Goal: Task Accomplishment & Management: Complete application form

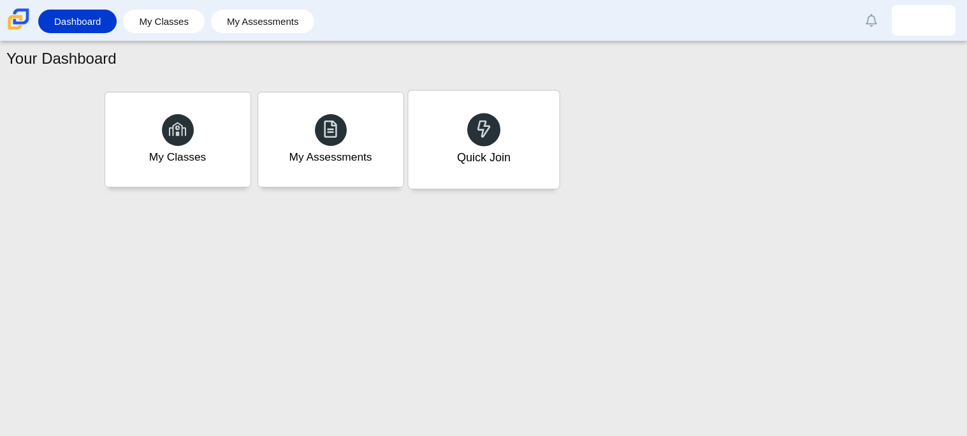
click at [455, 131] on div "Quick Join" at bounding box center [483, 139] width 151 height 98
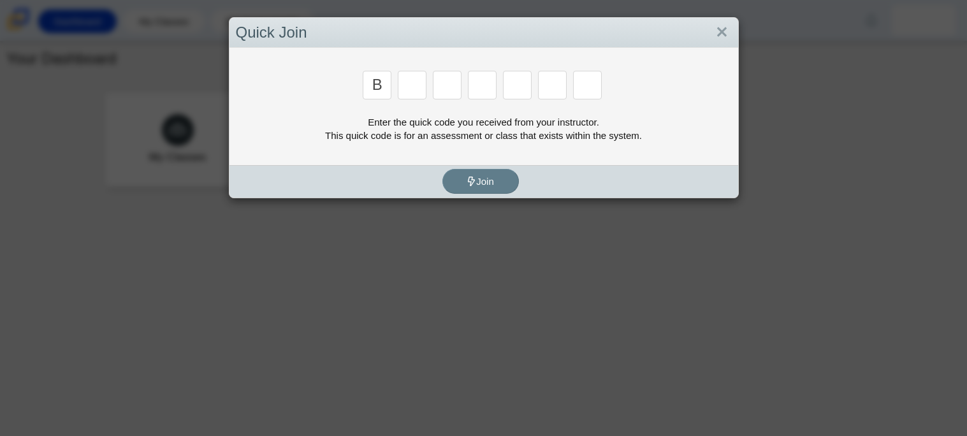
type input "b"
type input "w"
type input "8"
type input "w"
type input "z"
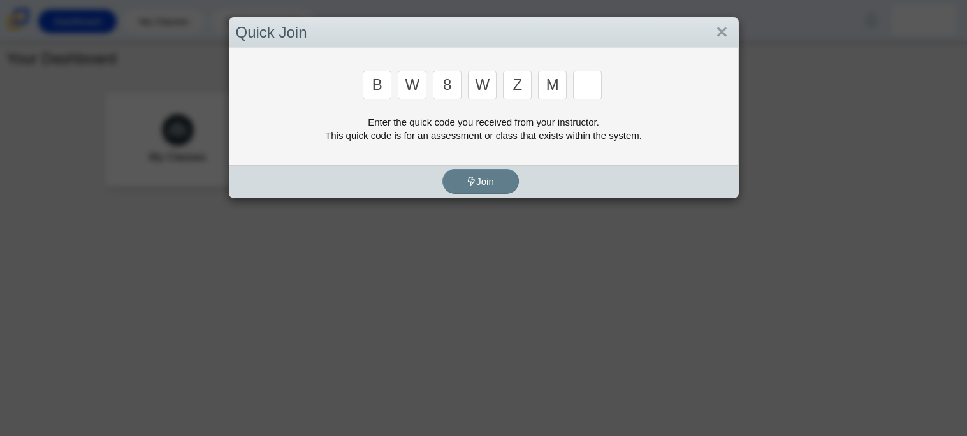
type input "m"
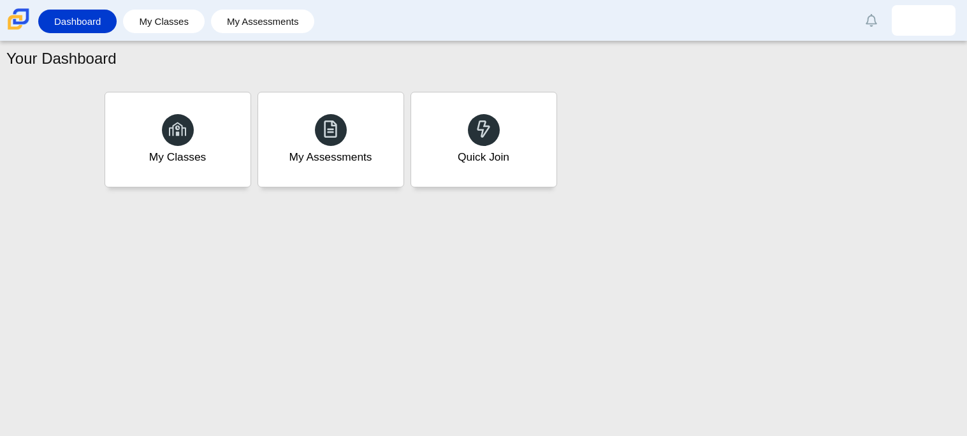
type input "v"
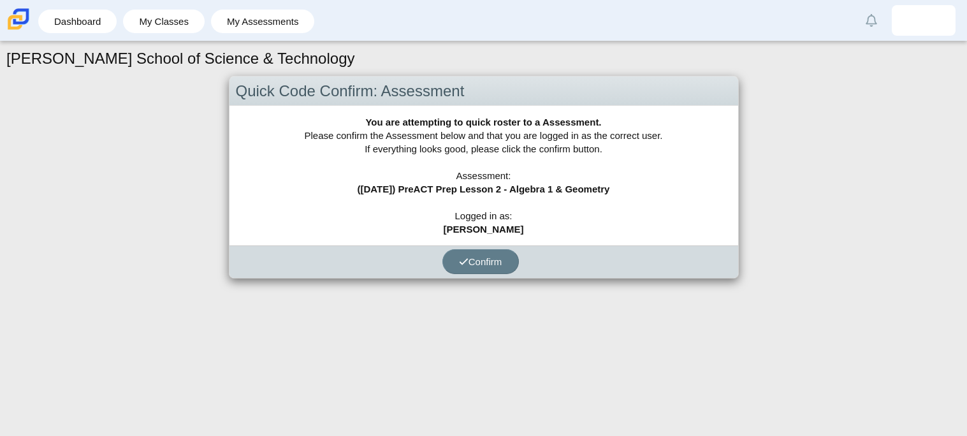
click at [477, 275] on div "Confirm" at bounding box center [480, 261] width 502 height 33
click at [459, 257] on icon "submit" at bounding box center [464, 262] width 10 height 10
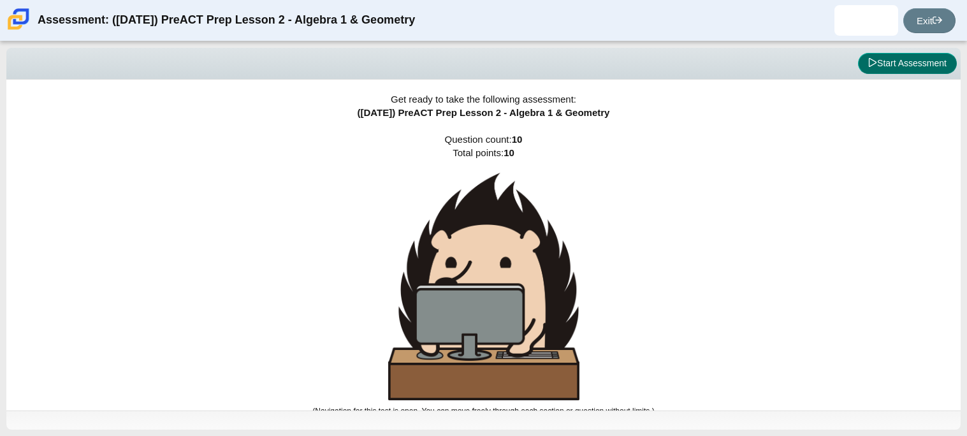
click at [871, 69] on button "Start Assessment" at bounding box center [907, 64] width 99 height 22
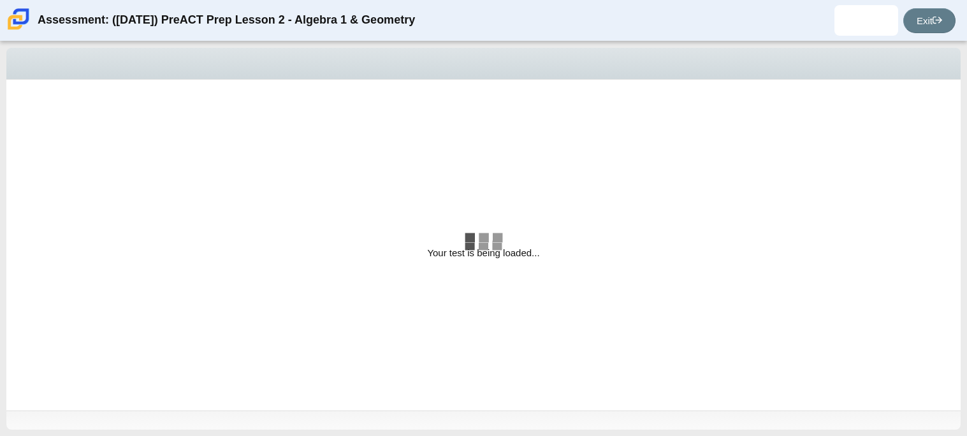
select select "bbf5d072-3e0b-44c4-9a12-6e7c9033f65b"
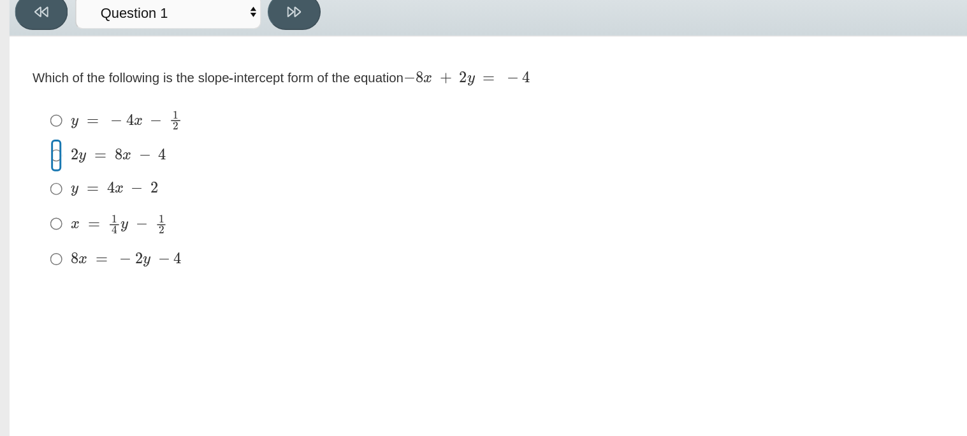
click at [38, 165] on input "2 y = 8 x − 4 2 y = 8 x − 4" at bounding box center [38, 162] width 8 height 23
radio input "true"
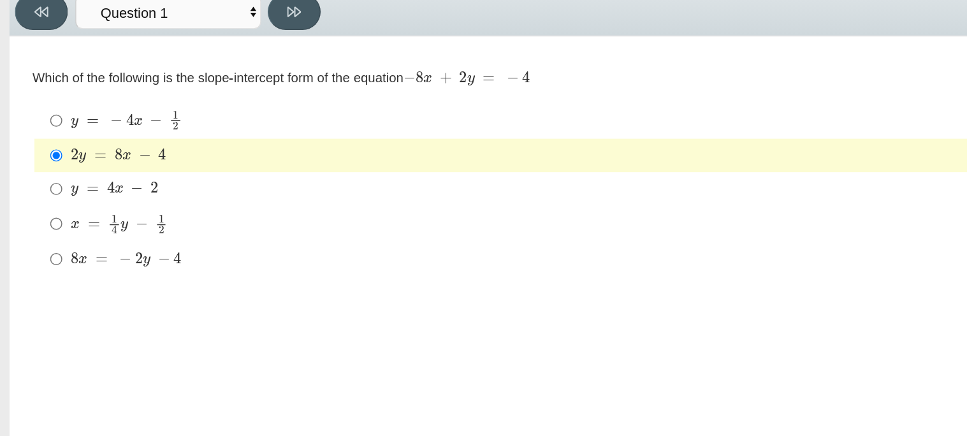
click at [106, 97] on div "Question Which of the following is the slope-intercept form of the equation − 8…" at bounding box center [461, 176] width 897 height 173
click at [194, 62] on button at bounding box center [202, 64] width 36 height 25
select select "ed62e223-81bd-4cbf-ab48-ab975844bd1f"
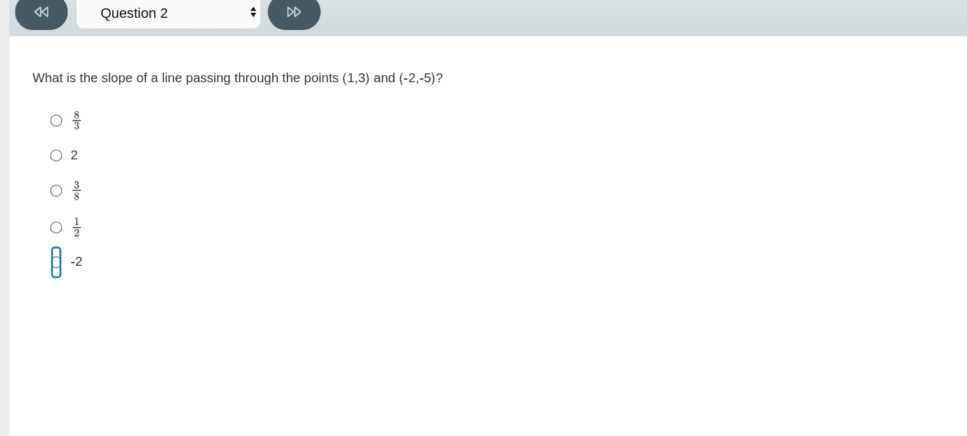
click at [36, 245] on input "-2 -2" at bounding box center [38, 235] width 8 height 23
radio input "true"
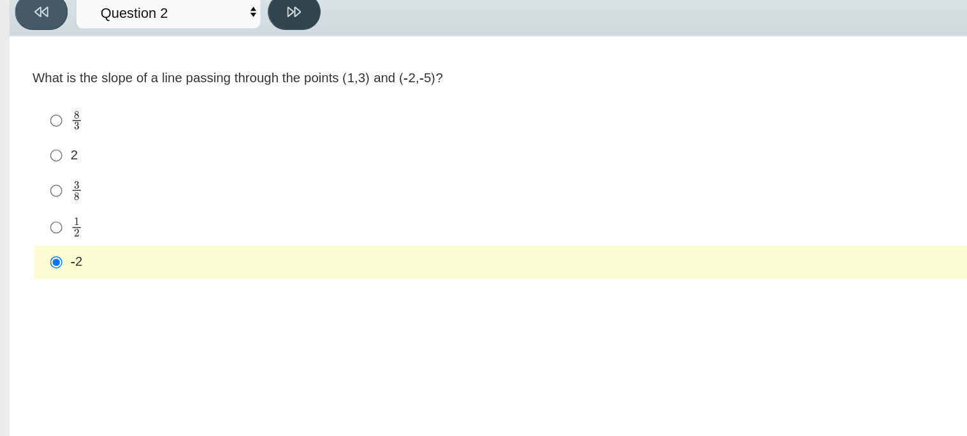
click at [201, 63] on icon at bounding box center [202, 64] width 10 height 7
select select "97f4f5fa-a52e-4fed-af51-565bfcdf47cb"
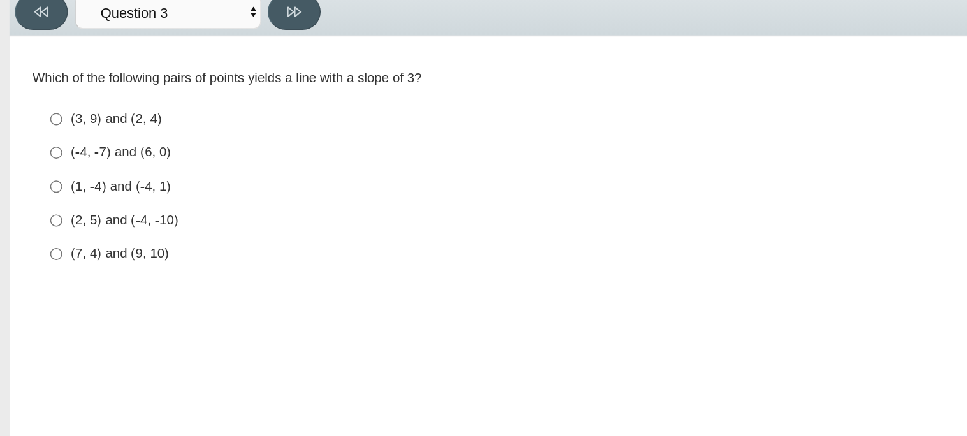
click at [54, 211] on div "(2, 5) and (-4, -10)" at bounding box center [470, 207] width 845 height 13
click at [43, 211] on input "(2, 5) and (-4, -10) (2, 5) and (-4, -10)" at bounding box center [38, 207] width 8 height 23
radio input "true"
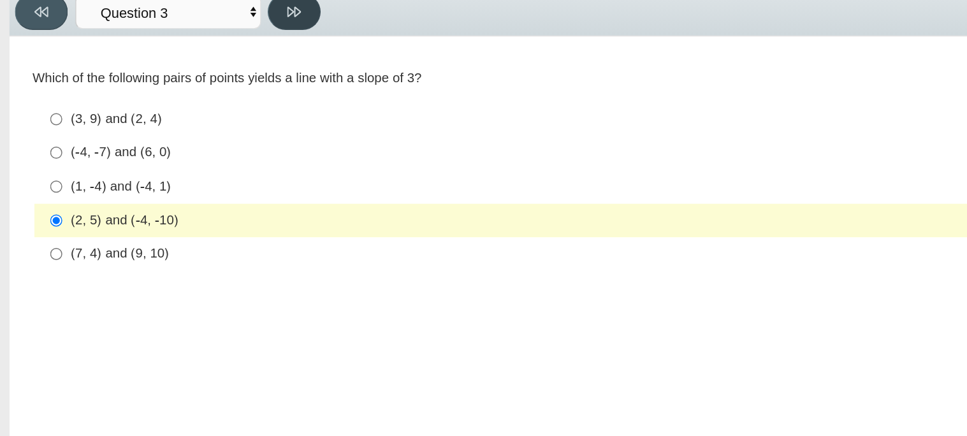
click at [198, 68] on icon at bounding box center [202, 64] width 10 height 10
select select "89427bb7-e313-4f00-988f-8b8255897029"
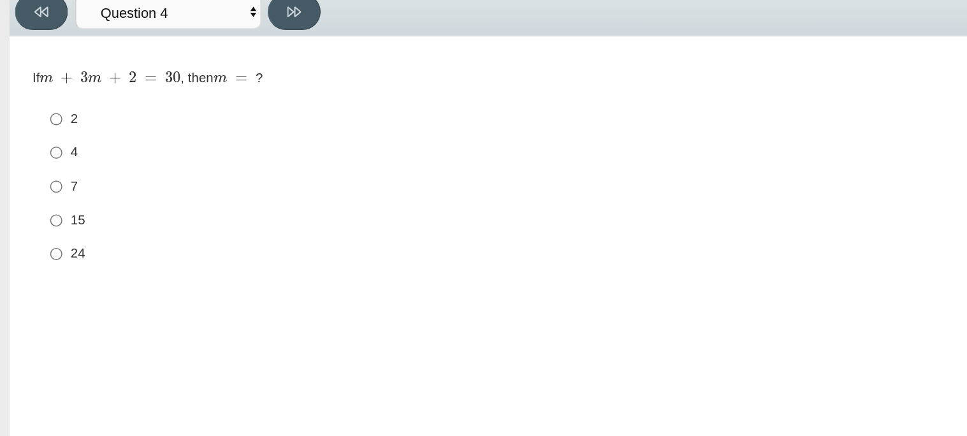
click at [56, 180] on div "7" at bounding box center [470, 184] width 845 height 13
click at [43, 180] on input "7 7" at bounding box center [38, 183] width 8 height 23
radio input "true"
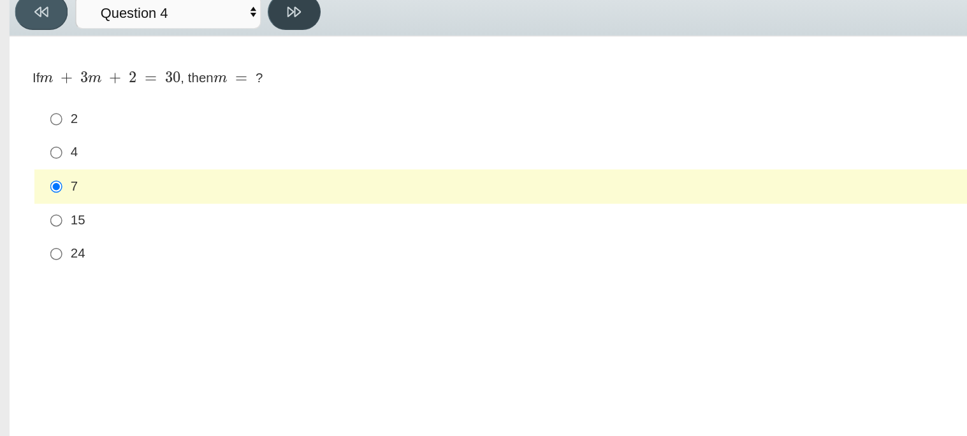
click at [201, 66] on icon at bounding box center [202, 64] width 10 height 10
select select "489dcffd-4e6a-49cf-a9d6-ad1d4a911a4e"
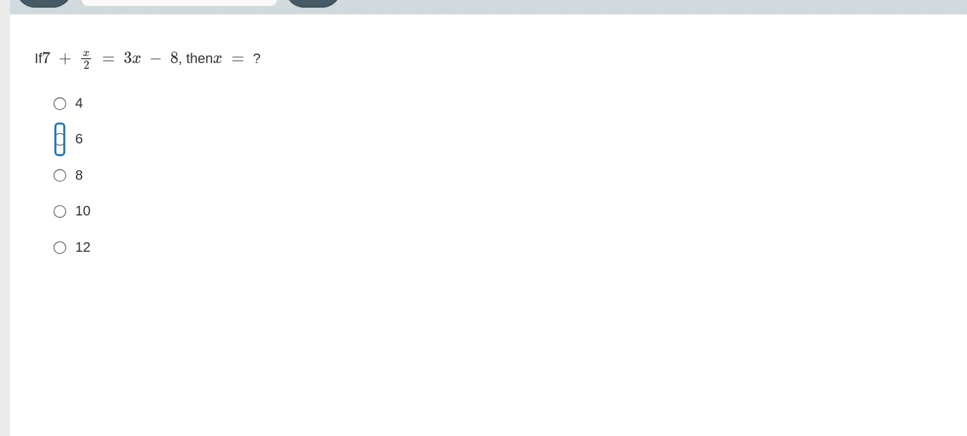
click at [36, 163] on input "6 6" at bounding box center [38, 161] width 8 height 23
radio input "true"
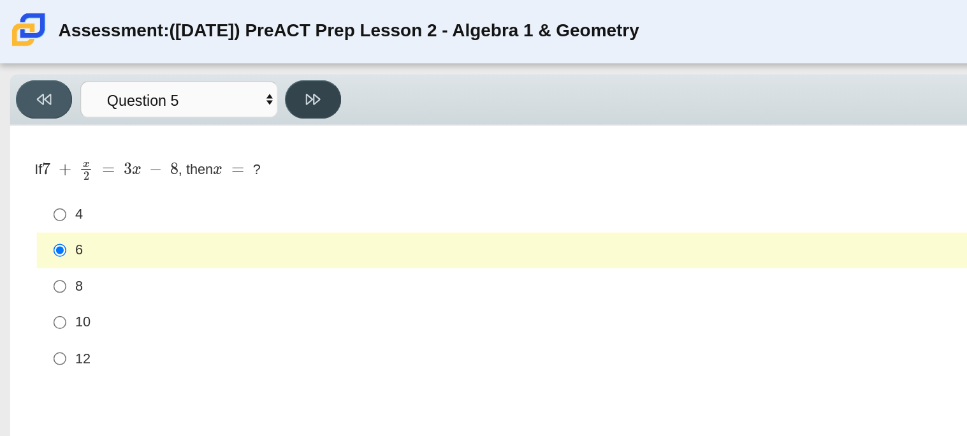
click at [198, 67] on icon at bounding box center [202, 64] width 10 height 10
select select "210571de-36a6-4d8e-a361-ceff8ef801dc"
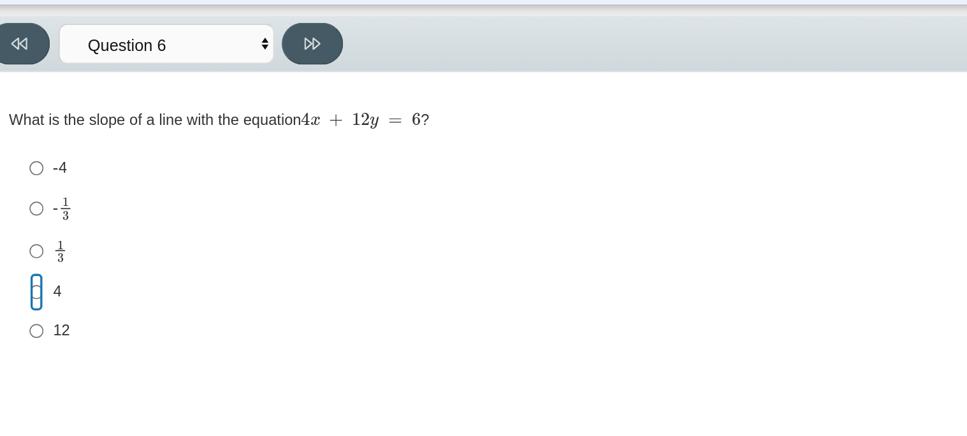
click at [40, 212] on input "4 4" at bounding box center [38, 210] width 8 height 23
radio input "true"
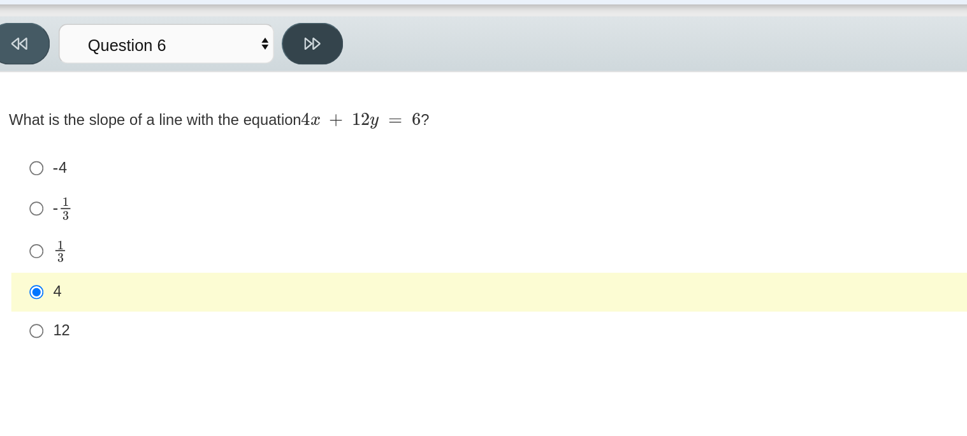
click at [198, 63] on icon at bounding box center [202, 64] width 10 height 7
select select "ec95ace6-bebc-42b8-9428-40567494d4da"
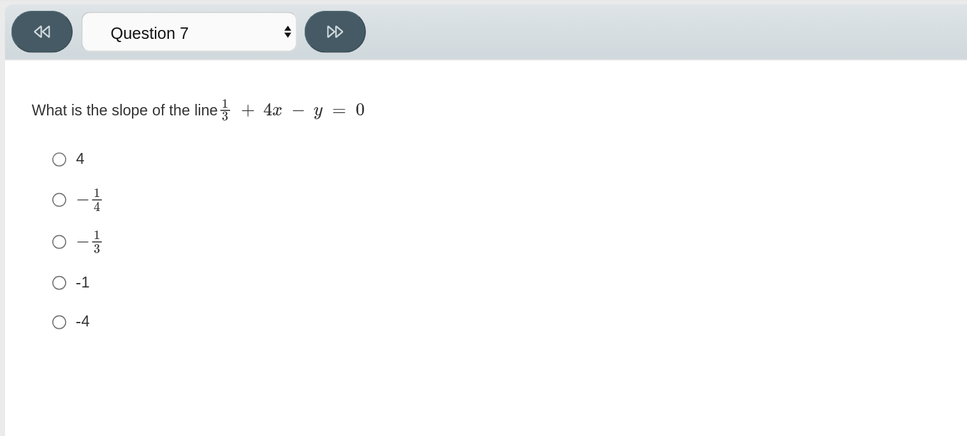
click at [51, 142] on div "4" at bounding box center [470, 139] width 845 height 13
click at [43, 142] on input "4 4" at bounding box center [38, 139] width 8 height 23
radio input "true"
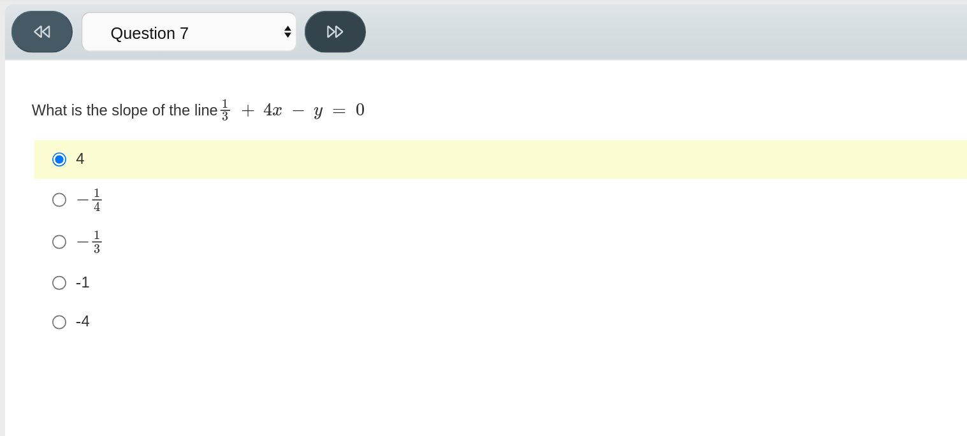
click at [194, 66] on button at bounding box center [202, 64] width 36 height 25
select select "ce81fe10-bf29-4b5e-8bd7-4f47f2fed4d8"
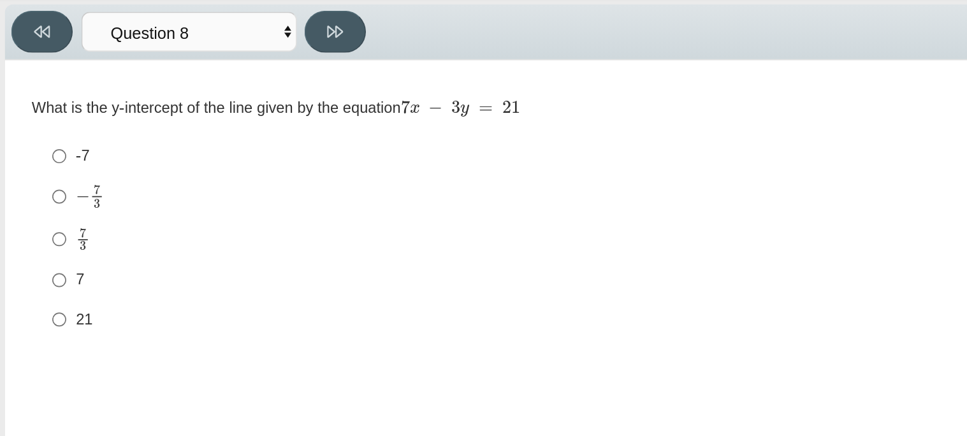
click at [48, 183] on mjx-frac "Assessment items" at bounding box center [52, 186] width 8 height 13
click at [43, 183] on input "7 3 7 thirds" at bounding box center [38, 186] width 8 height 25
radio input "true"
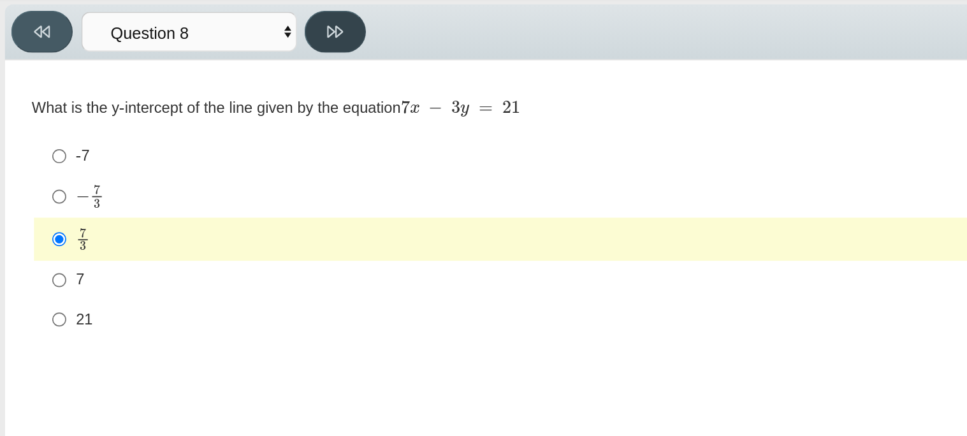
click at [198, 73] on button at bounding box center [202, 64] width 36 height 25
select select "14773eaf-2ca1-47ae-afe7-a624a56f34b3"
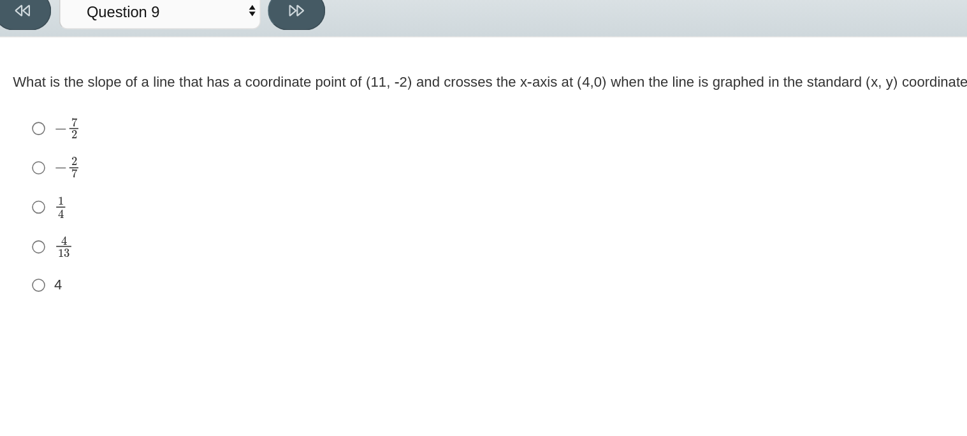
click at [71, 143] on div "− 7 2" at bounding box center [470, 138] width 845 height 14
click at [43, 143] on input "− 7 2 negative 7 halves" at bounding box center [38, 138] width 8 height 25
radio input "true"
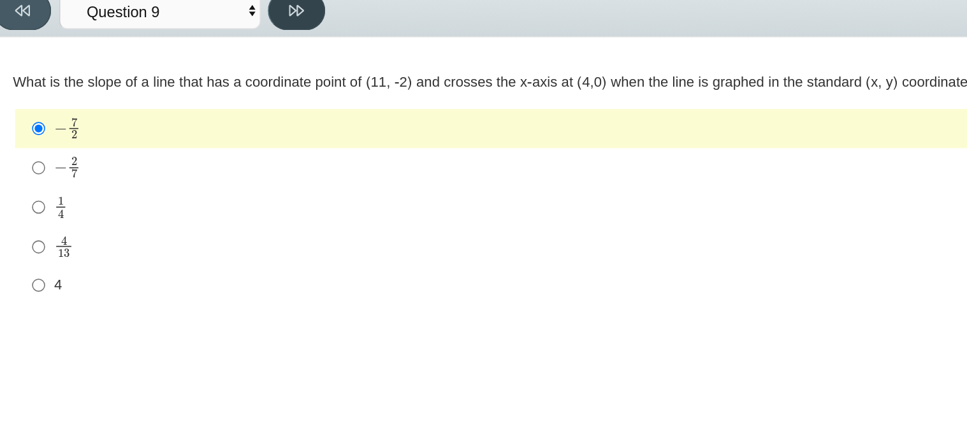
click at [209, 69] on button at bounding box center [202, 64] width 36 height 25
select select "96b71634-eacb-4f7e-8aef-411727d9bcba"
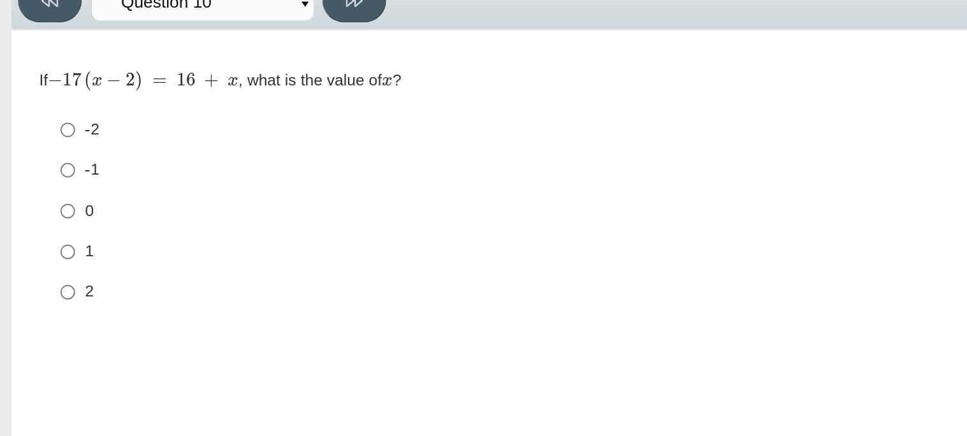
click at [48, 164] on div "-1" at bounding box center [470, 160] width 845 height 13
click at [43, 164] on input "-1 -1" at bounding box center [38, 160] width 8 height 23
radio input "true"
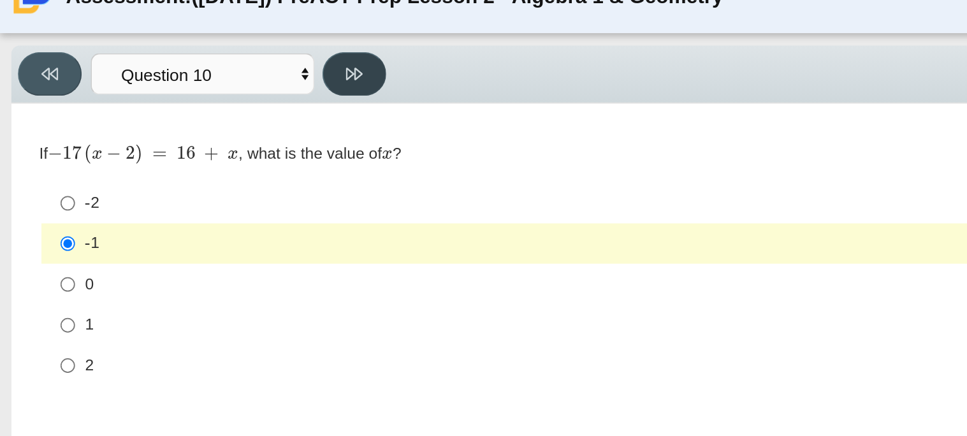
click at [211, 59] on button at bounding box center [202, 64] width 36 height 25
select select "review"
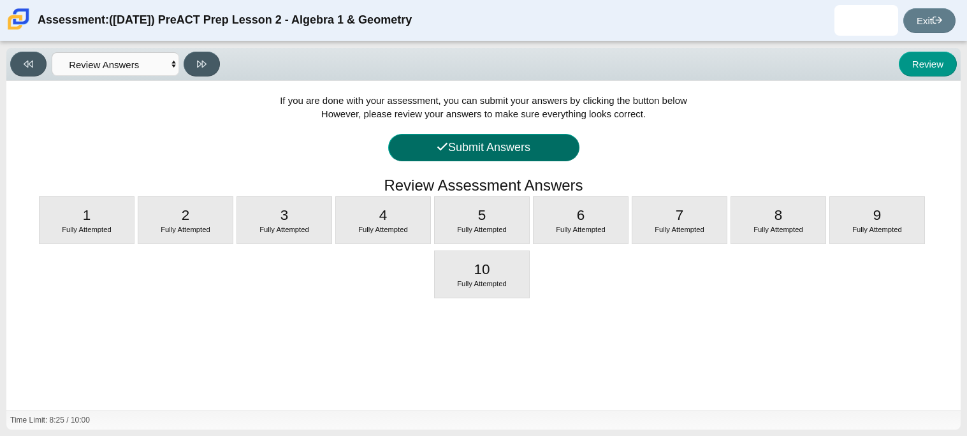
click at [423, 143] on button "Submit Answers" at bounding box center [483, 147] width 191 height 27
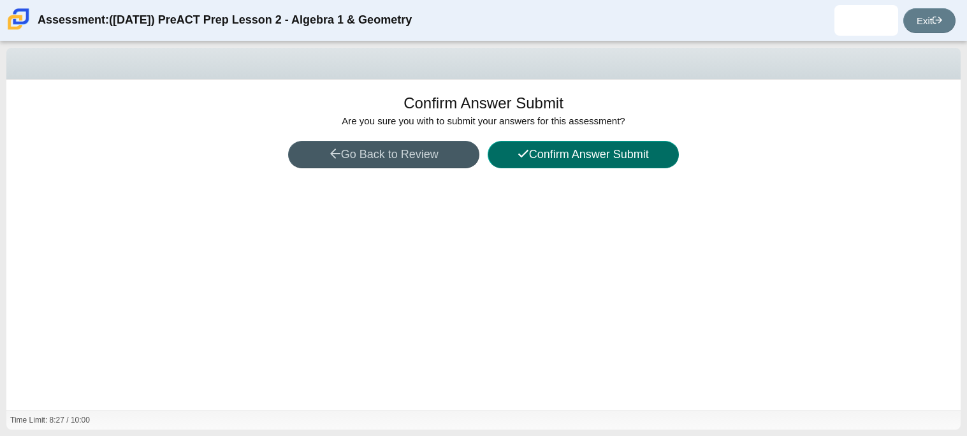
click at [532, 157] on button "Confirm Answer Submit" at bounding box center [583, 154] width 191 height 27
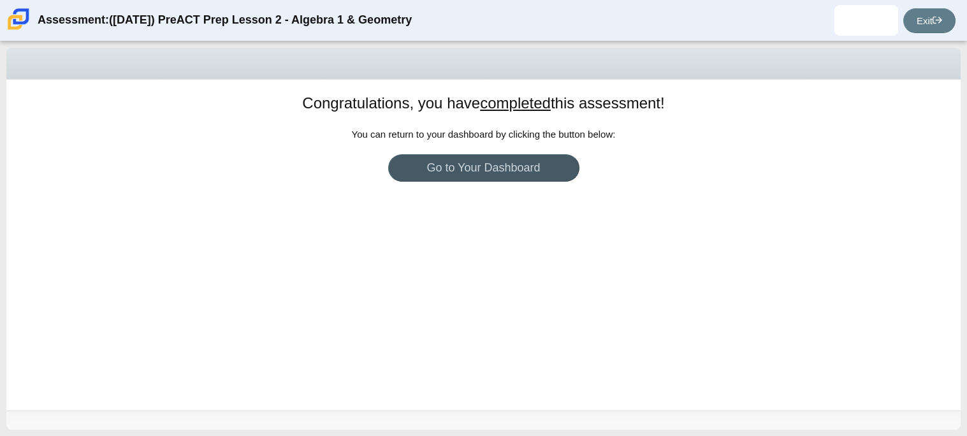
click at [675, 163] on div "Congratulations, you have completed this assessment! You can return to your das…" at bounding box center [483, 245] width 954 height 331
